Goal: Task Accomplishment & Management: Use online tool/utility

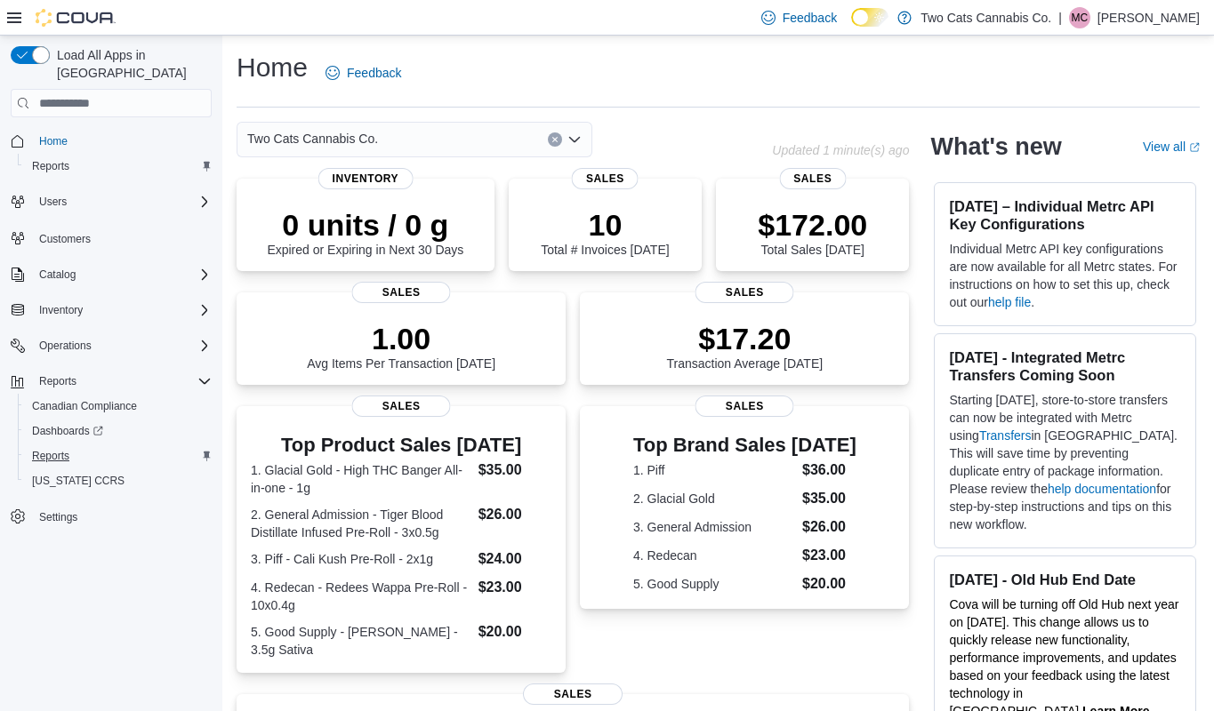
click at [49, 449] on span "Reports" at bounding box center [50, 456] width 37 height 14
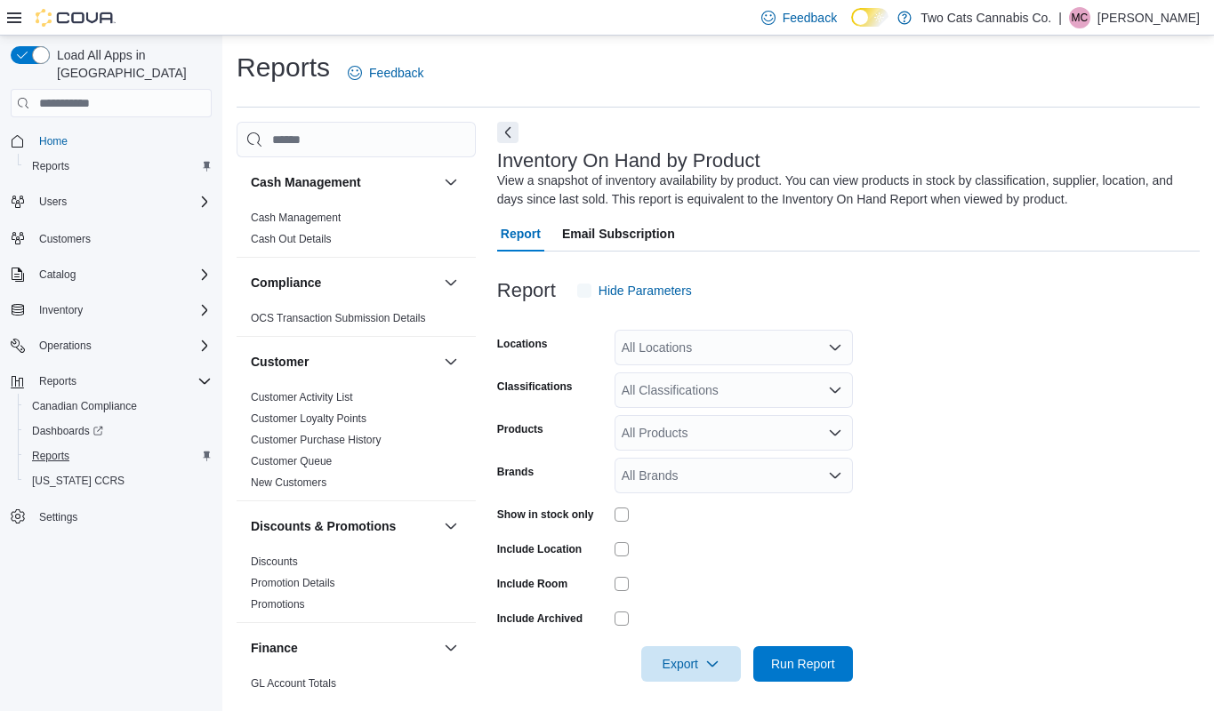
scroll to position [5, 0]
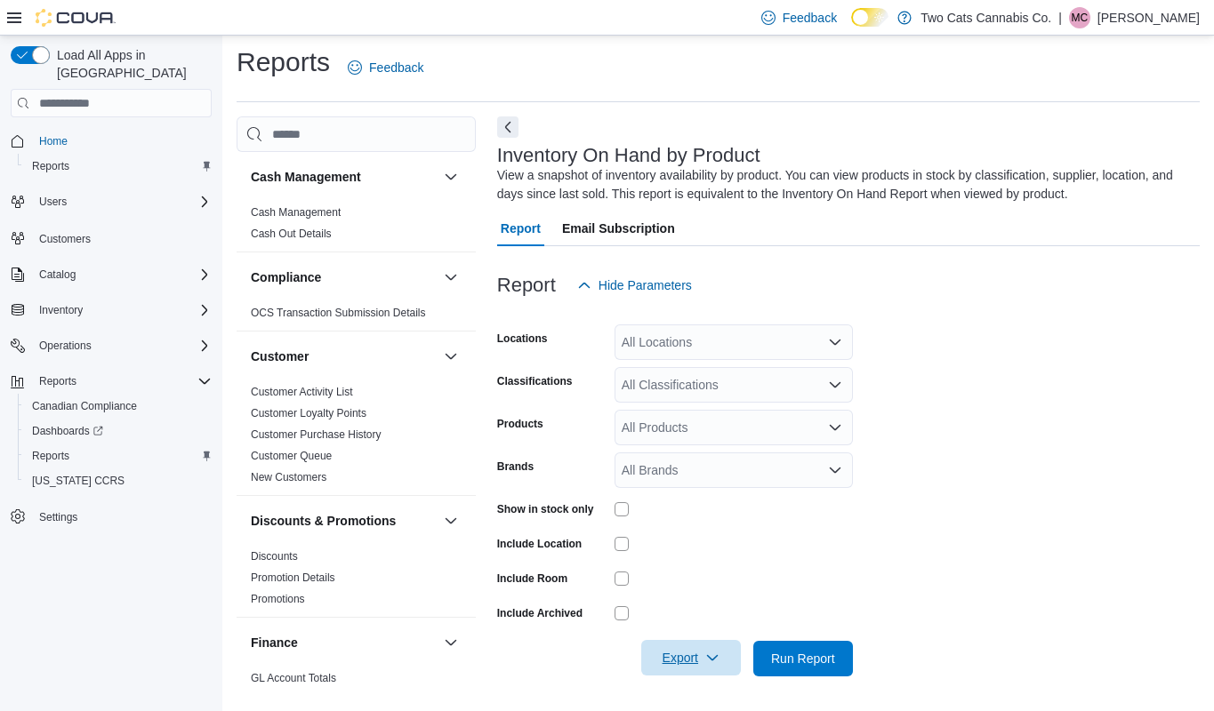
click at [687, 662] on span "Export" at bounding box center [691, 658] width 78 height 36
click at [678, 555] on span "Export to Excel" at bounding box center [694, 551] width 80 height 14
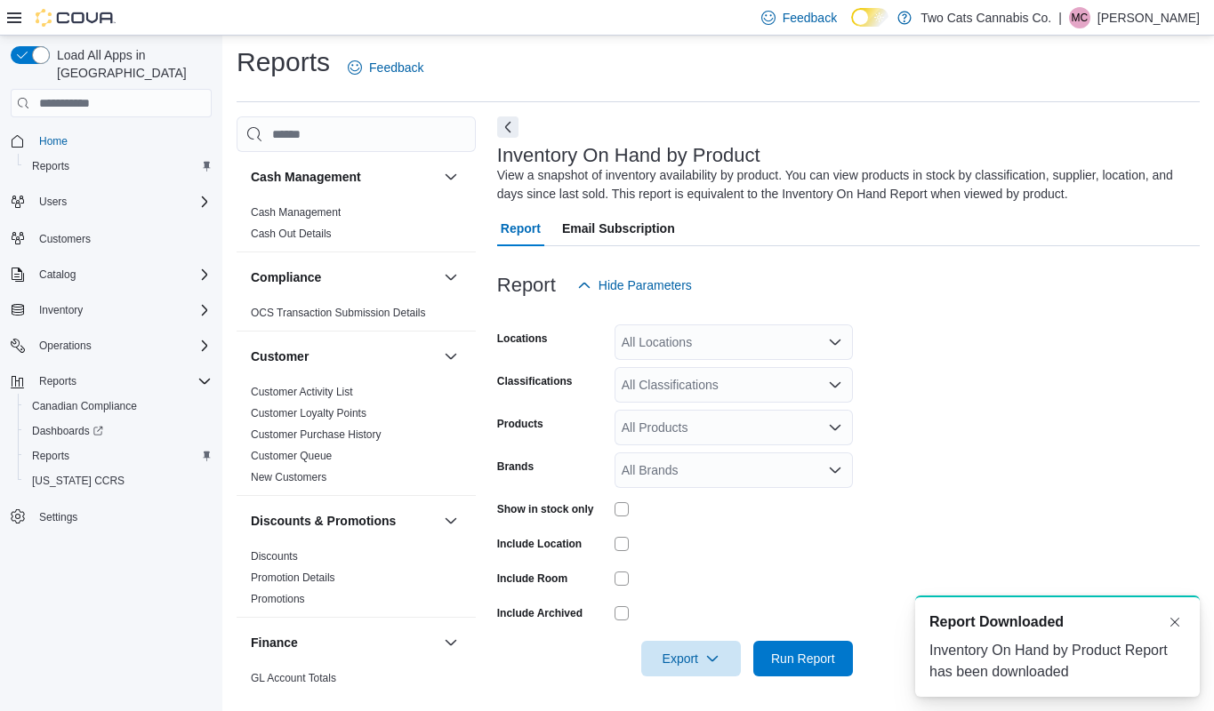
scroll to position [0, 0]
